Goal: Entertainment & Leisure: Browse casually

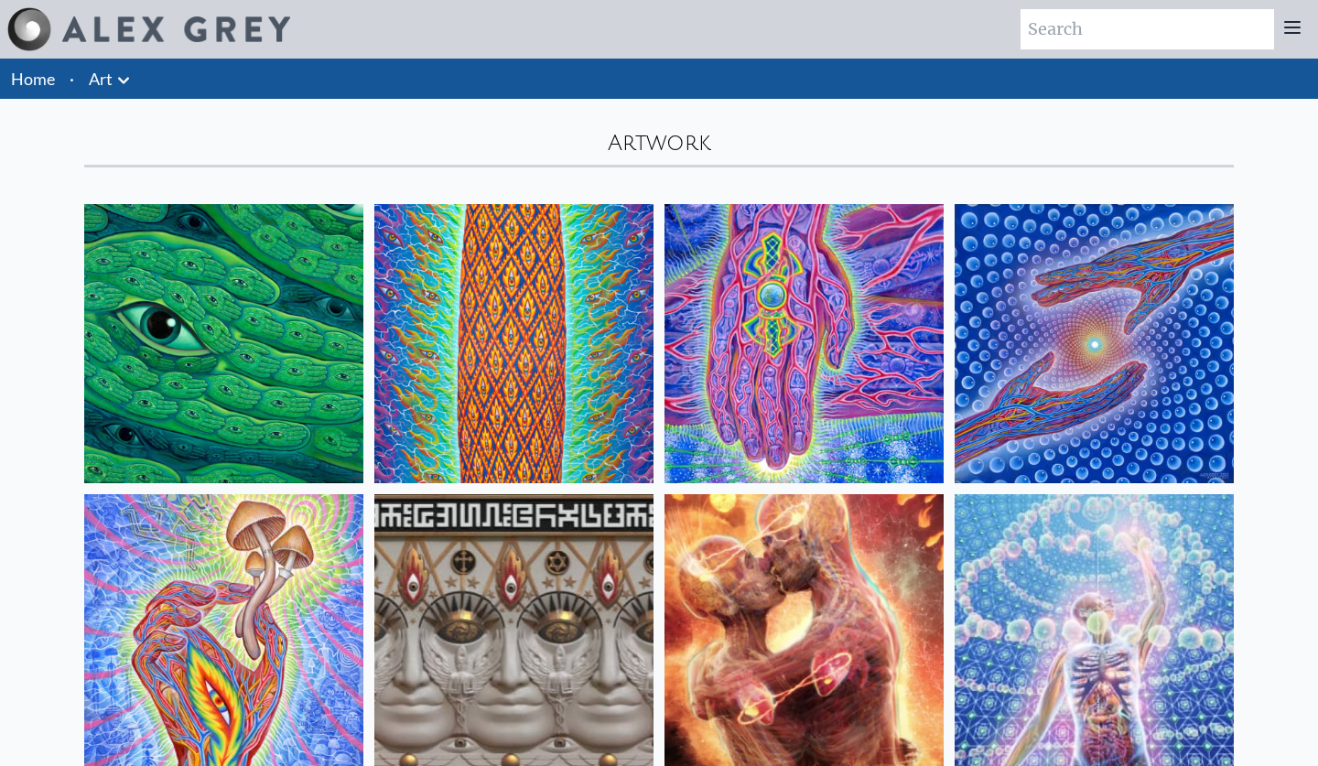
click at [129, 79] on icon at bounding box center [124, 81] width 22 height 22
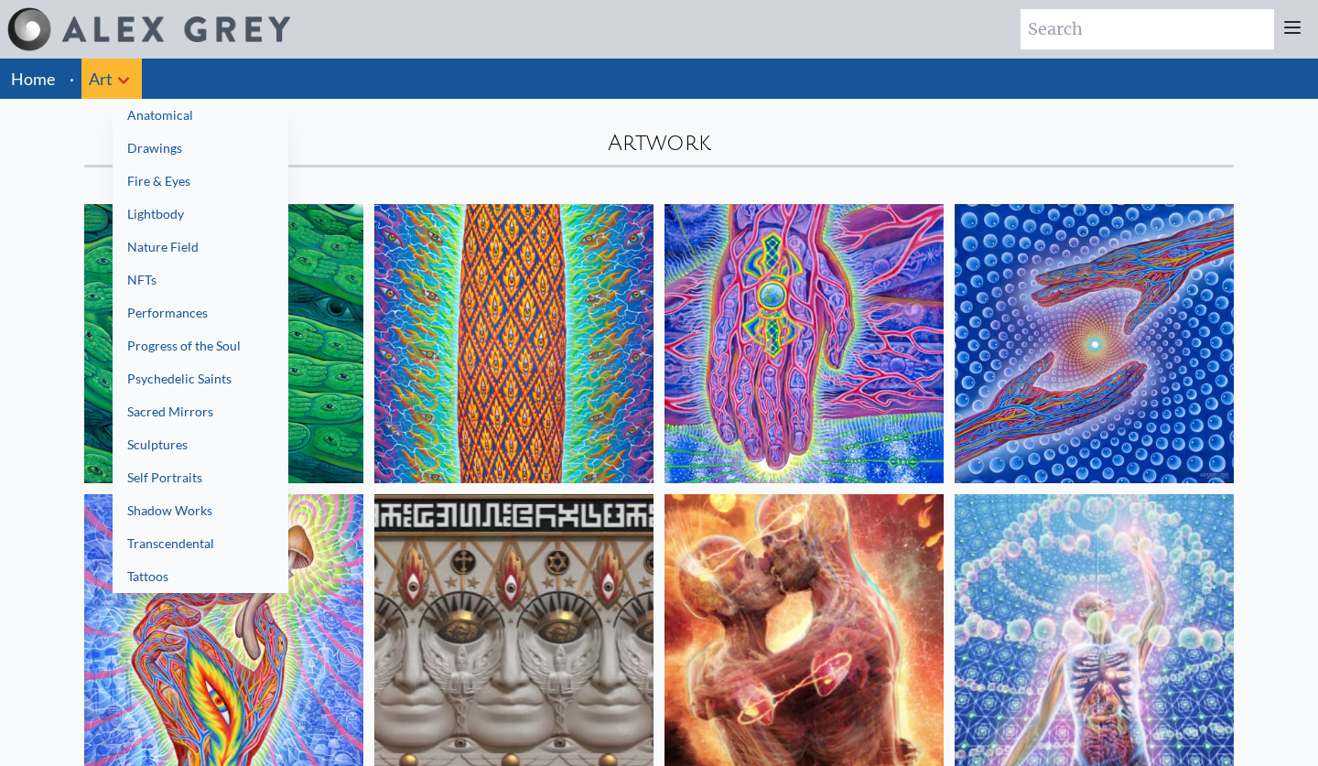
click at [70, 74] on div at bounding box center [659, 383] width 1318 height 766
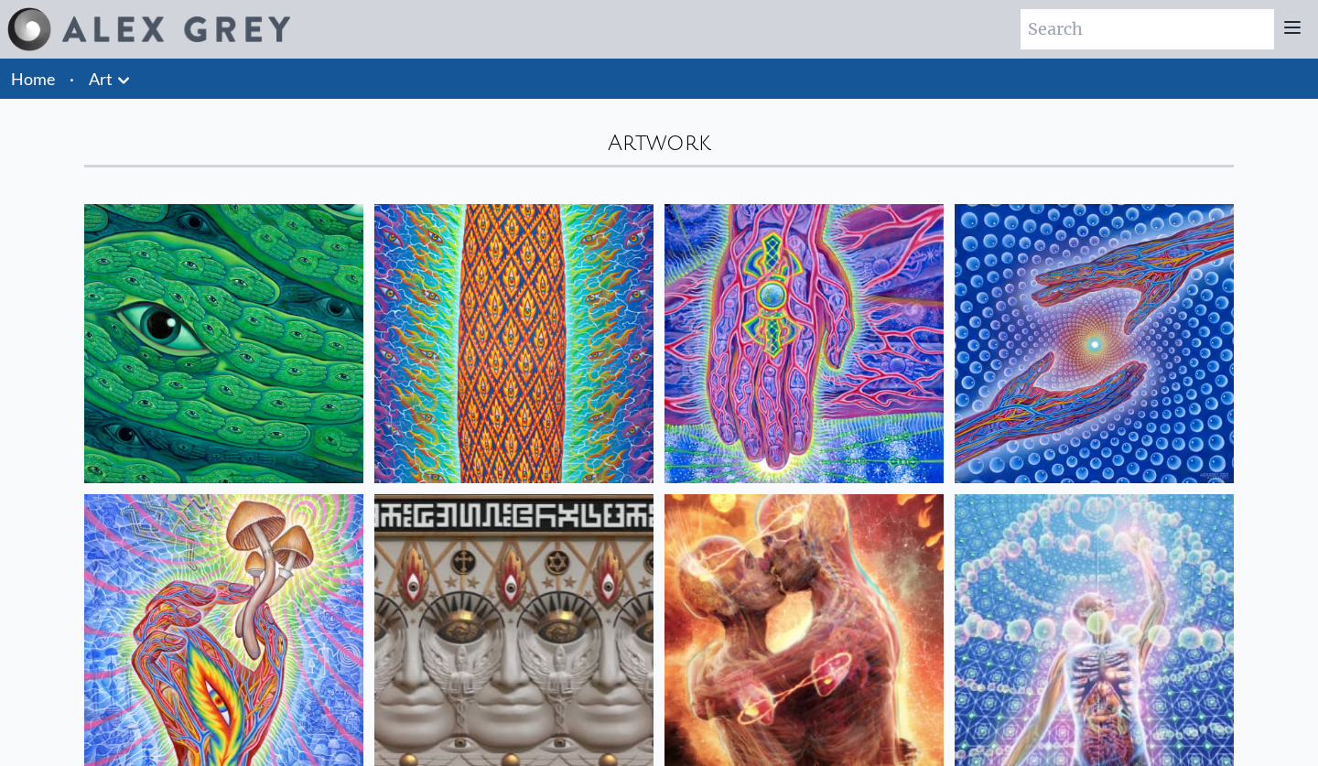
click at [66, 74] on li "·" at bounding box center [71, 79] width 19 height 40
click at [30, 79] on link "Home" at bounding box center [33, 79] width 44 height 20
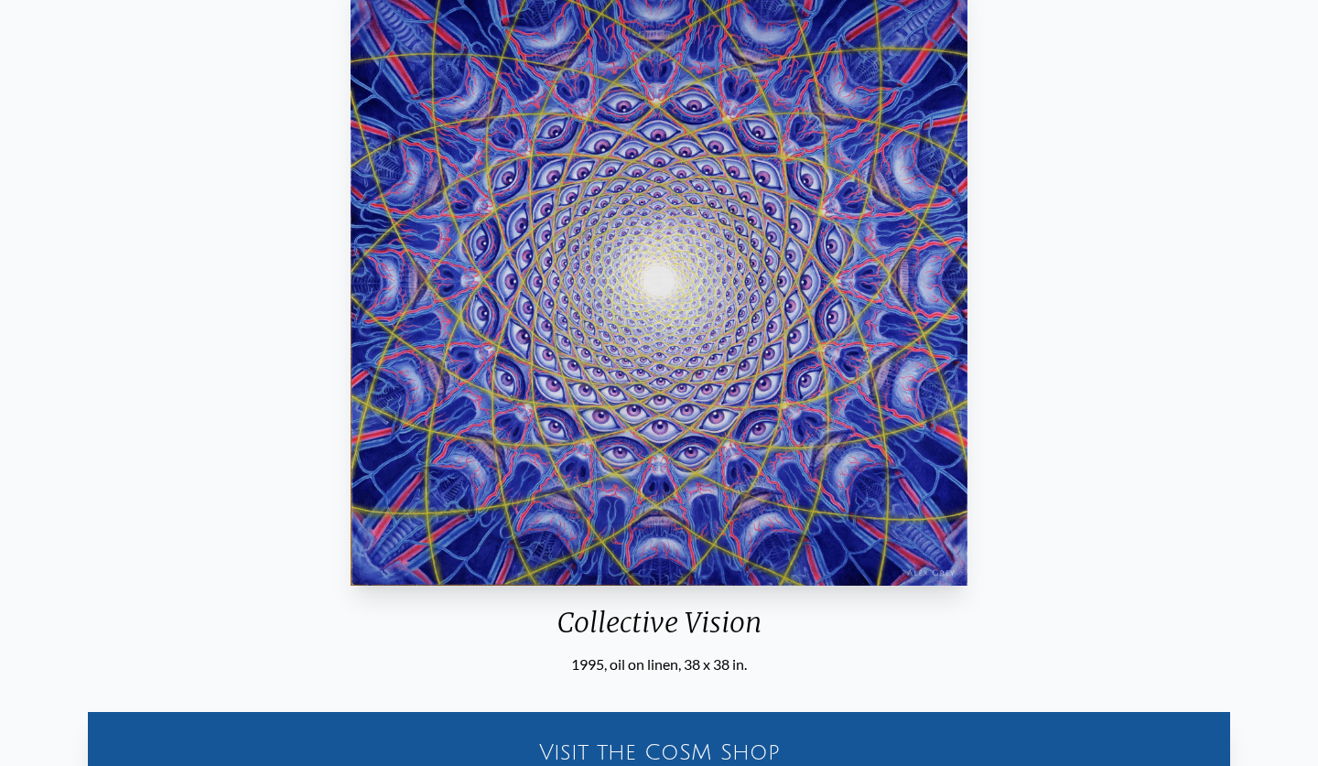
scroll to position [237, 0]
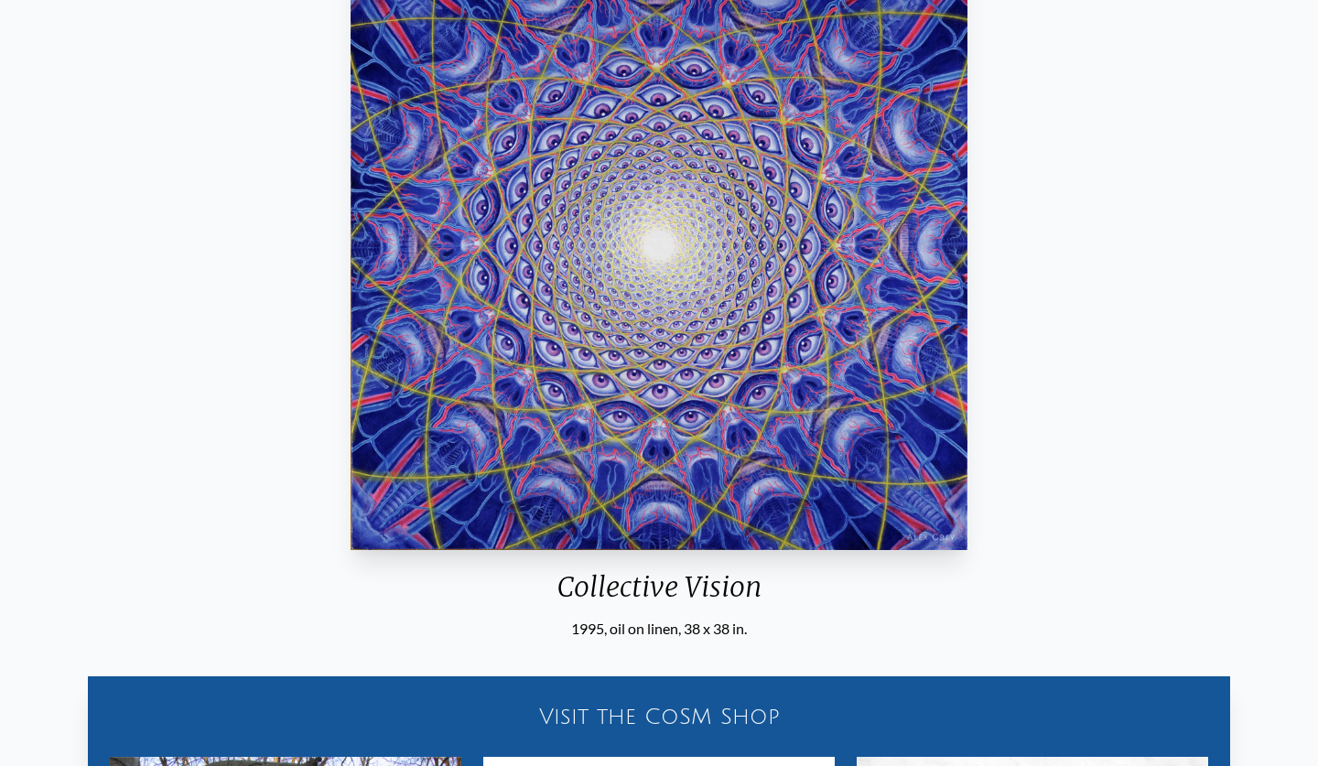
click at [813, 293] on img "14 / 33" at bounding box center [659, 243] width 617 height 613
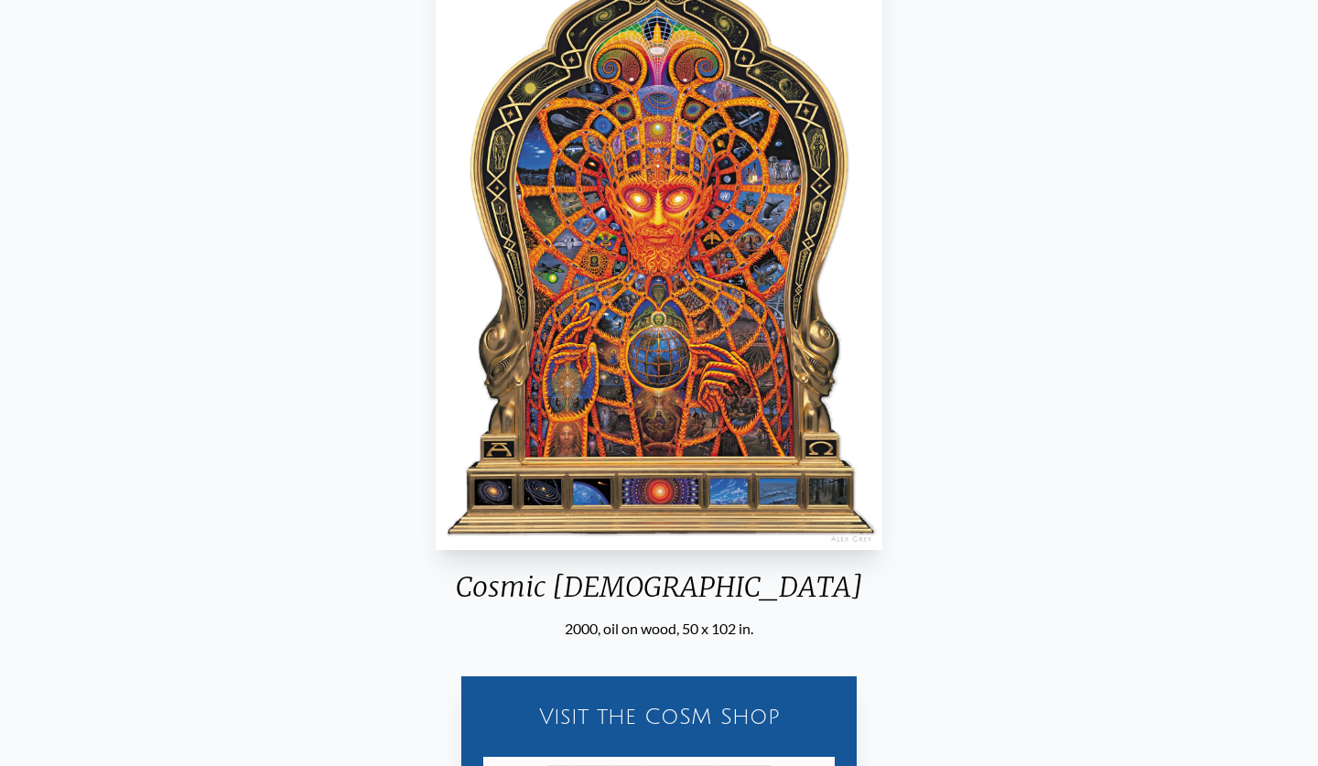
click at [813, 293] on img "15 / 33" at bounding box center [659, 243] width 447 height 613
click at [645, 299] on img "15 / 33" at bounding box center [659, 243] width 447 height 613
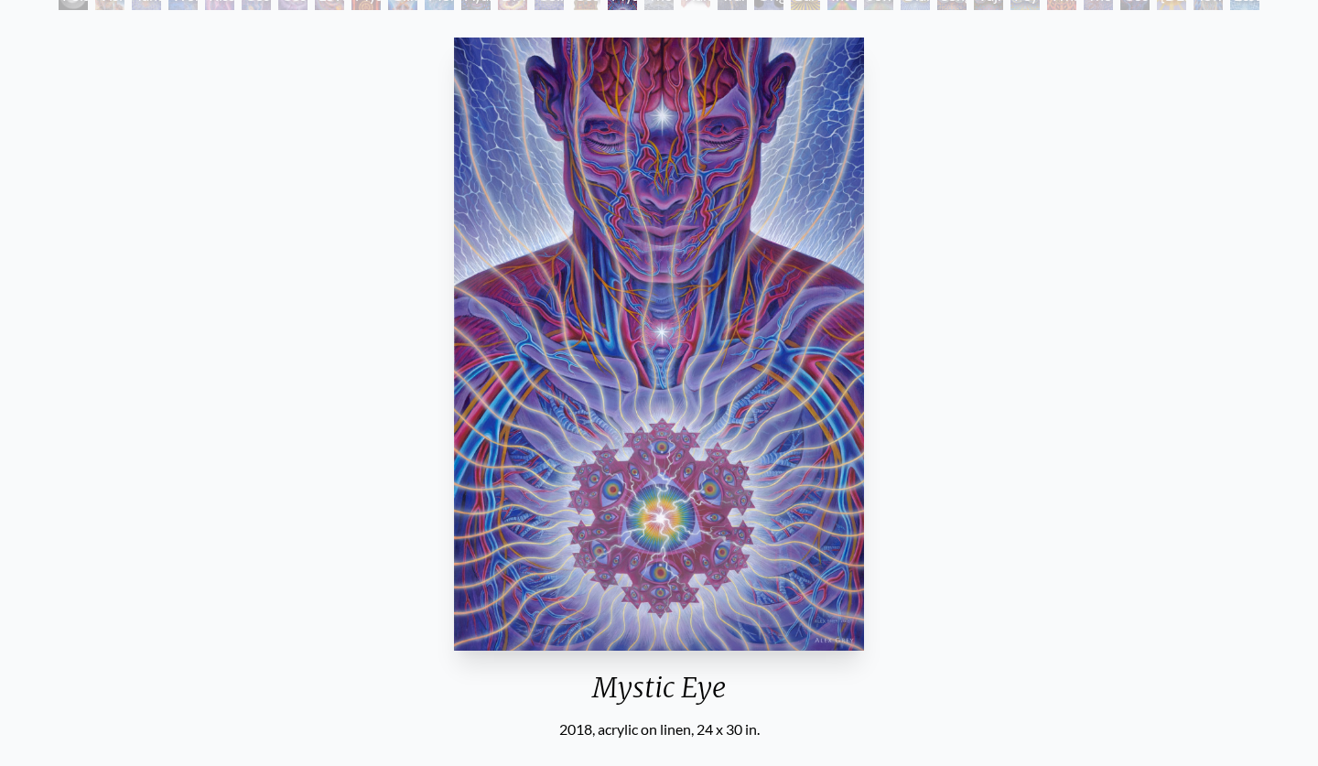
scroll to position [136, 0]
click at [645, 299] on img "16 / 33" at bounding box center [658, 344] width 409 height 613
